Goal: Task Accomplishment & Management: Manage account settings

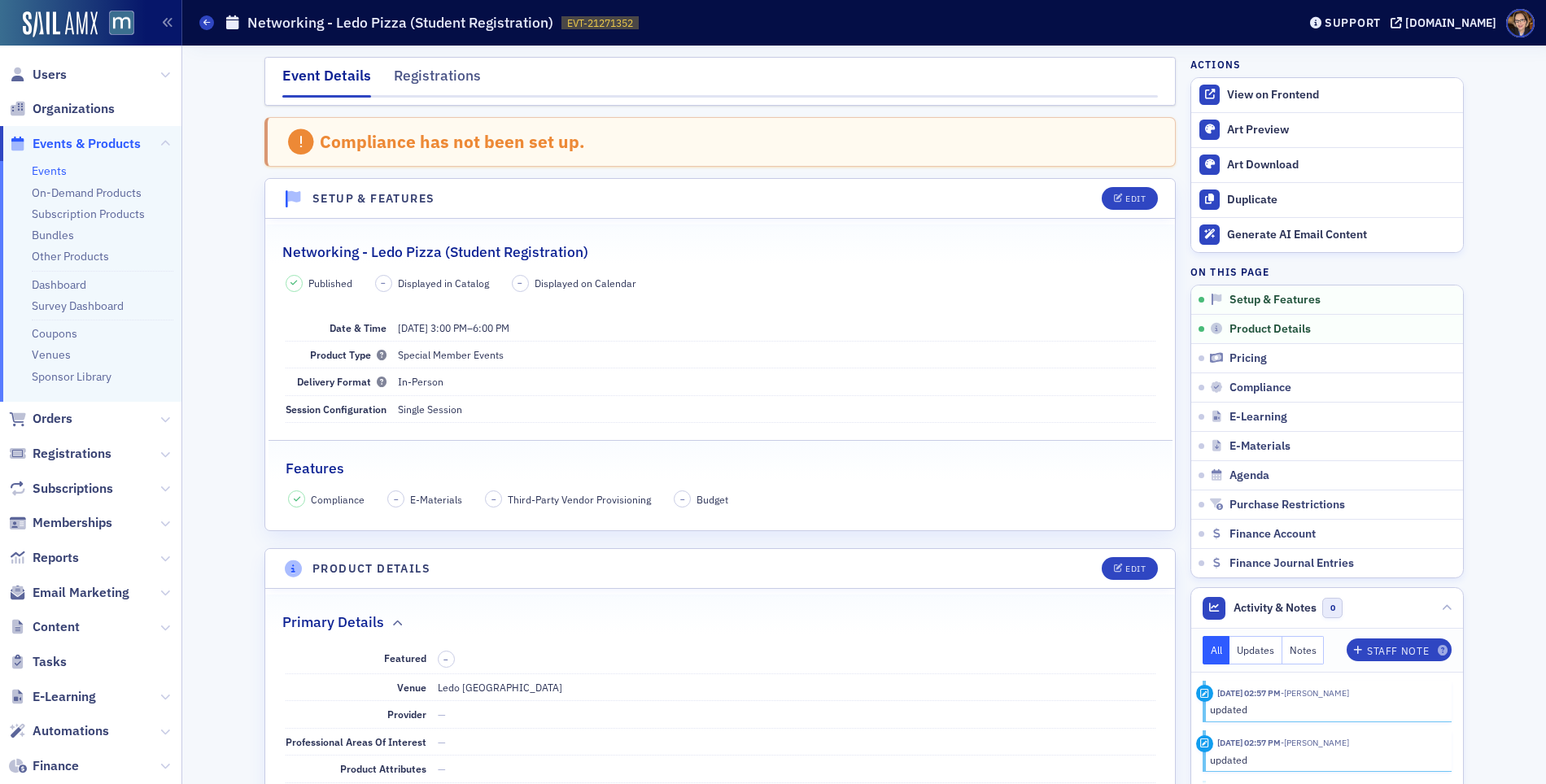
click at [68, 142] on span "Events & Products" at bounding box center [87, 143] width 109 height 18
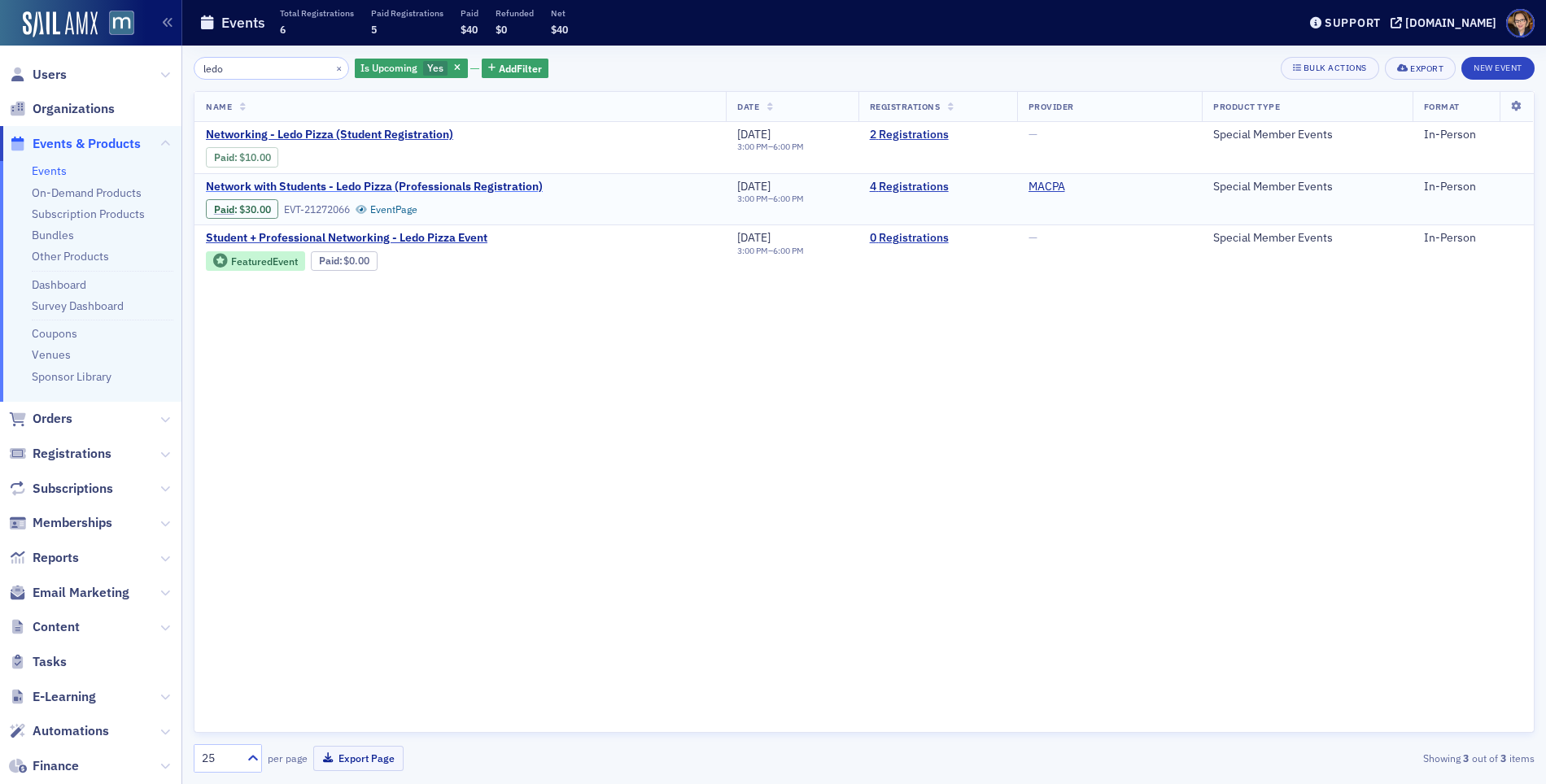
click at [502, 186] on span "Network with Students - Ledo Pizza (Professionals Registration)" at bounding box center [374, 187] width 337 height 14
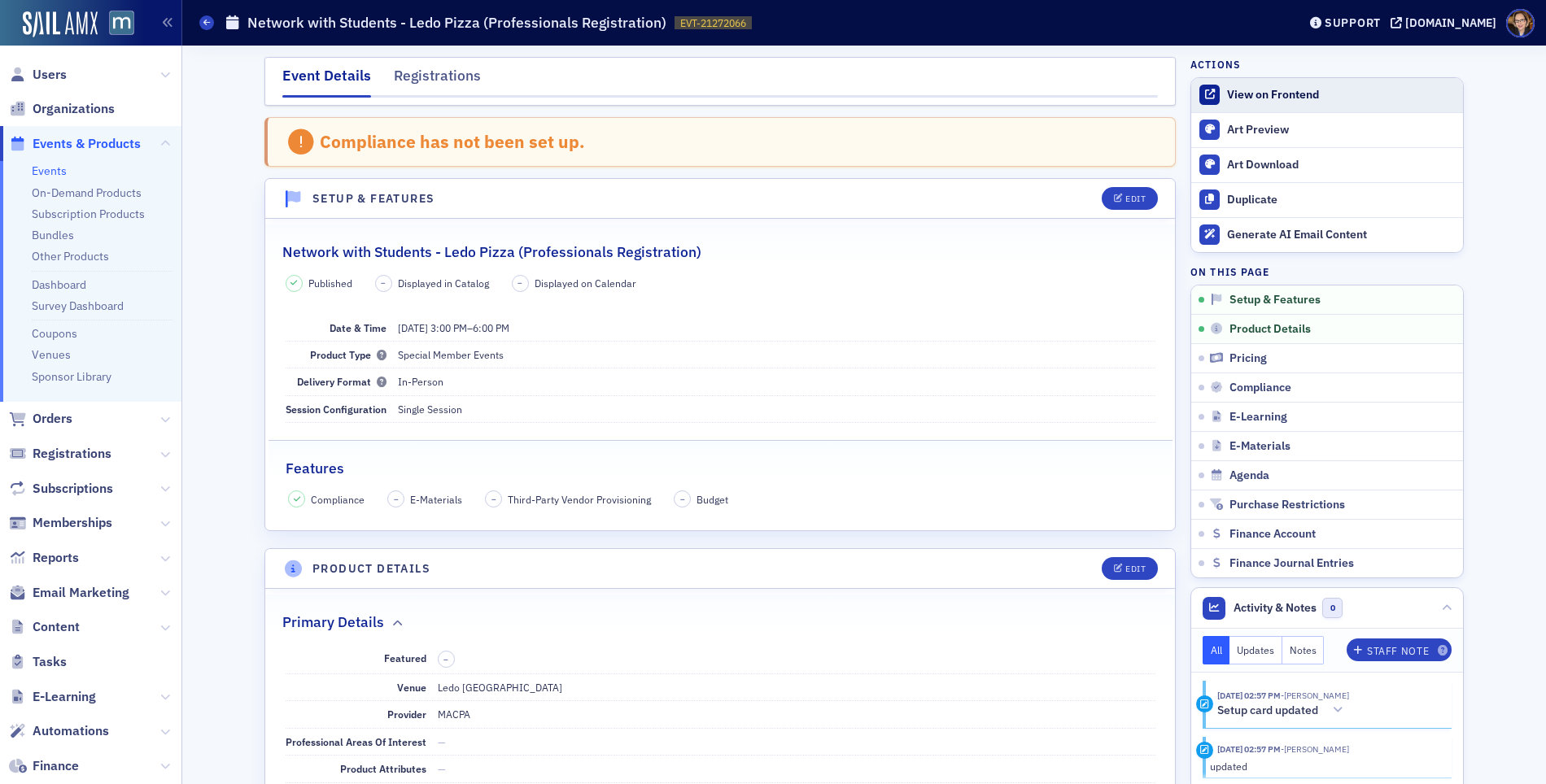
click at [1228, 91] on div "View on Frontend" at bounding box center [1341, 94] width 228 height 14
click at [1259, 88] on div "View on Frontend" at bounding box center [1341, 94] width 228 height 14
click at [409, 77] on div "Registrations" at bounding box center [437, 80] width 88 height 30
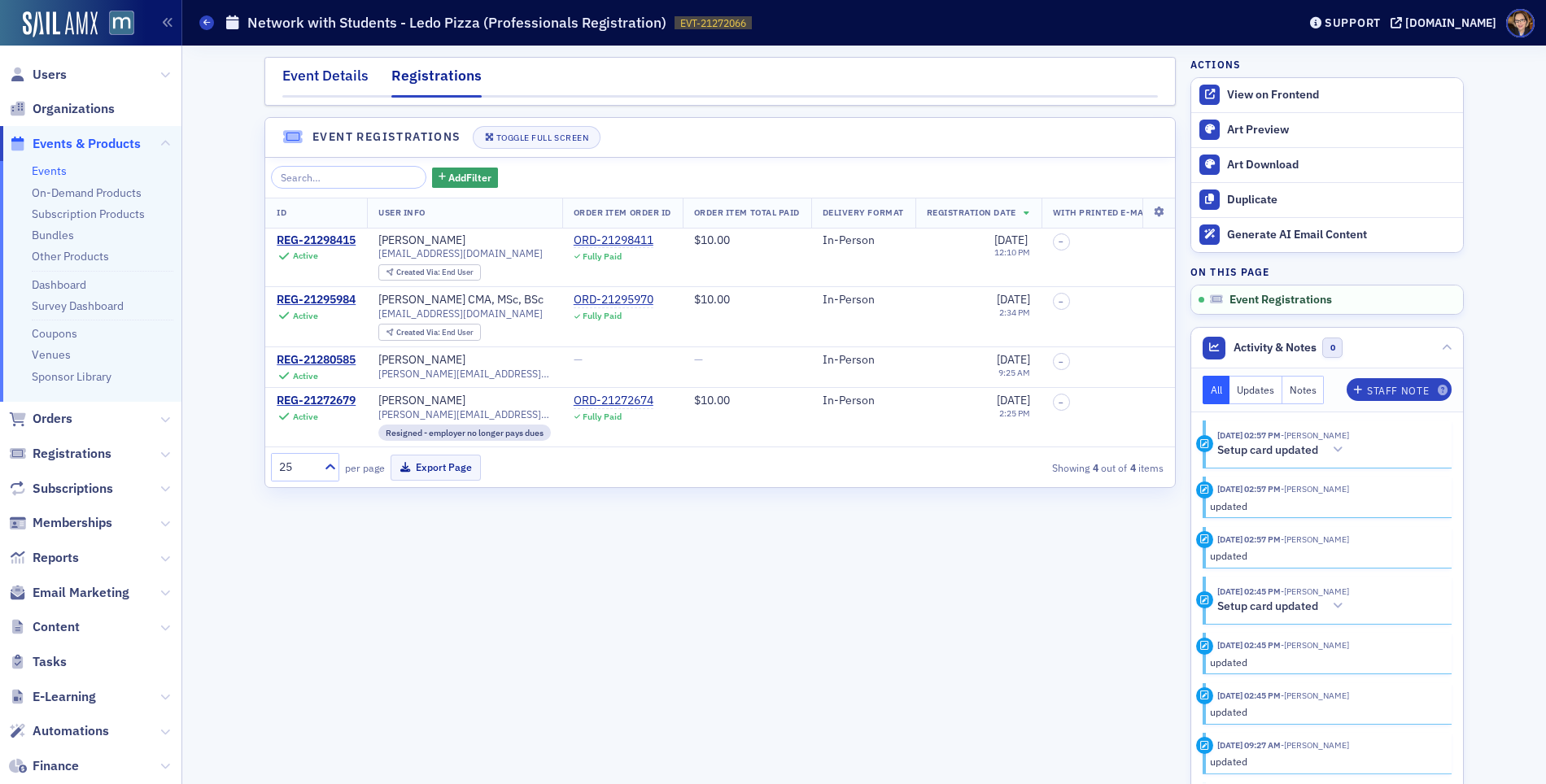
click at [335, 70] on div "Event Details" at bounding box center [326, 80] width 87 height 30
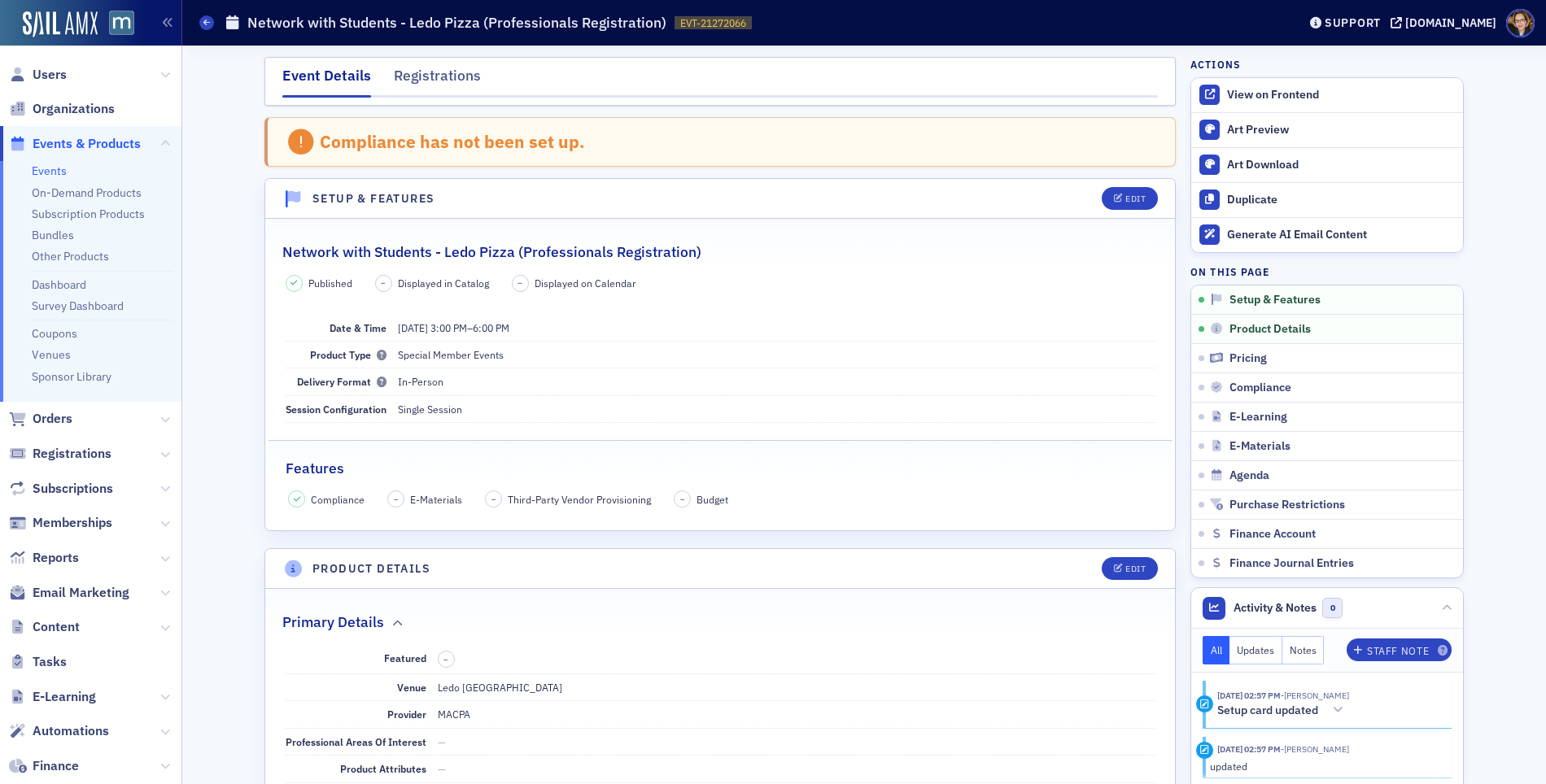
click at [105, 142] on span "Events & Products" at bounding box center [87, 143] width 109 height 18
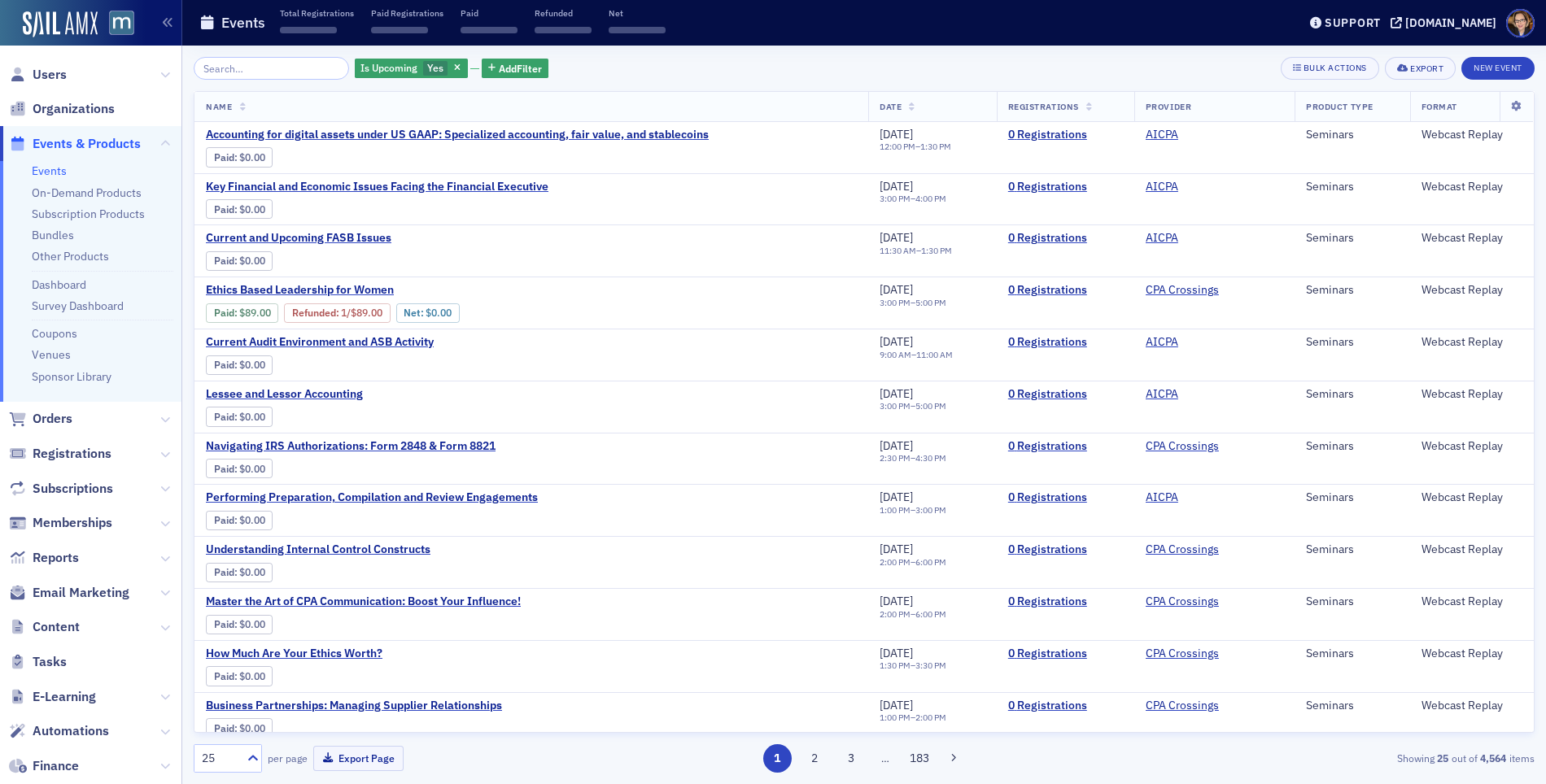
drag, startPoint x: 239, startPoint y: 69, endPoint x: 192, endPoint y: 83, distance: 49.0
click at [233, 70] on input "search" at bounding box center [271, 68] width 156 height 23
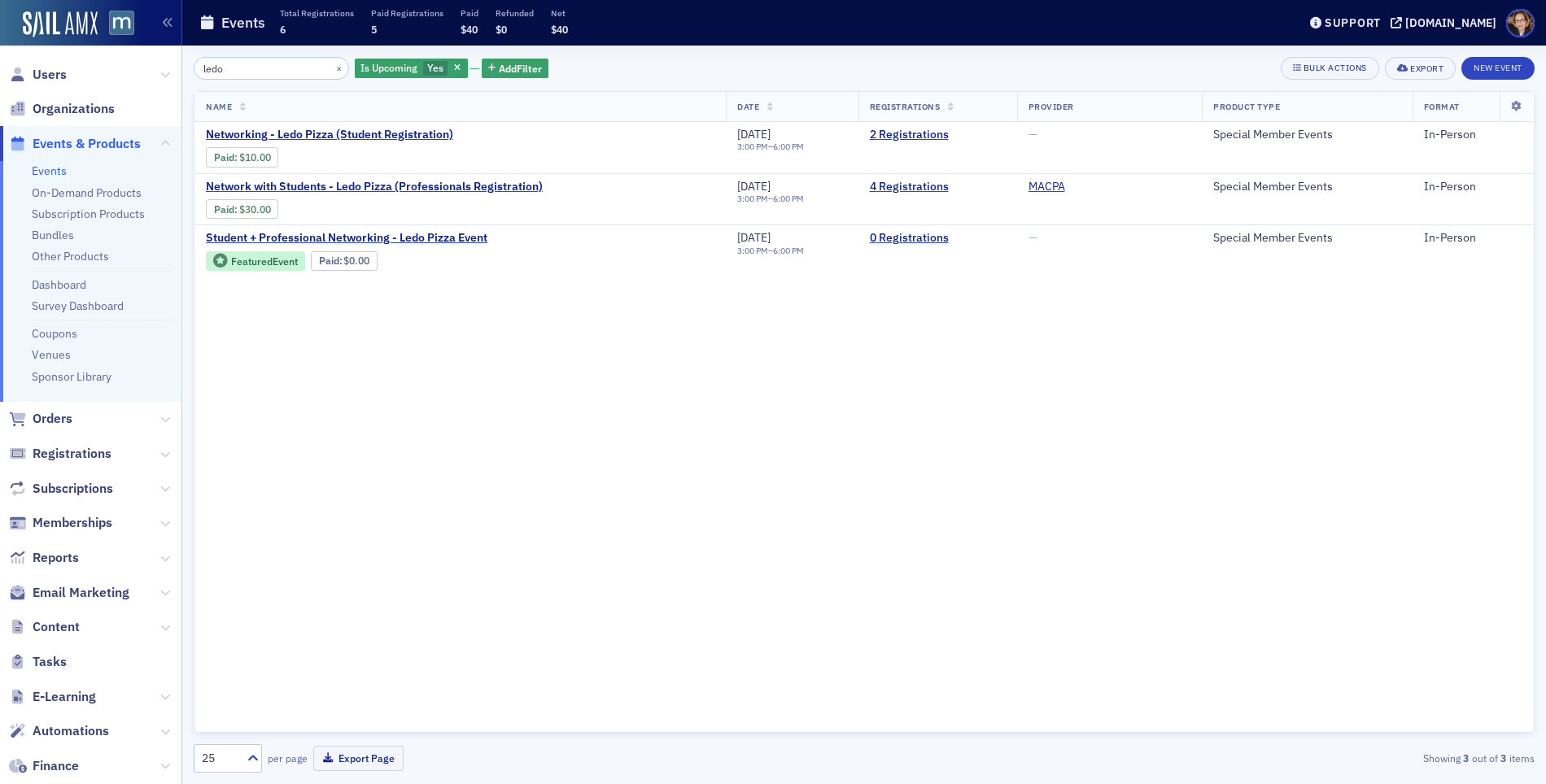
type input "ledo"
drag, startPoint x: 644, startPoint y: 509, endPoint x: 660, endPoint y: 0, distance: 509.3
click at [647, 509] on div "Name Date Registrations Provider Product Type Format Networking - Ledo Pizza (S…" at bounding box center [864, 412] width 1341 height 642
